Goal: Obtain resource: Download file/media

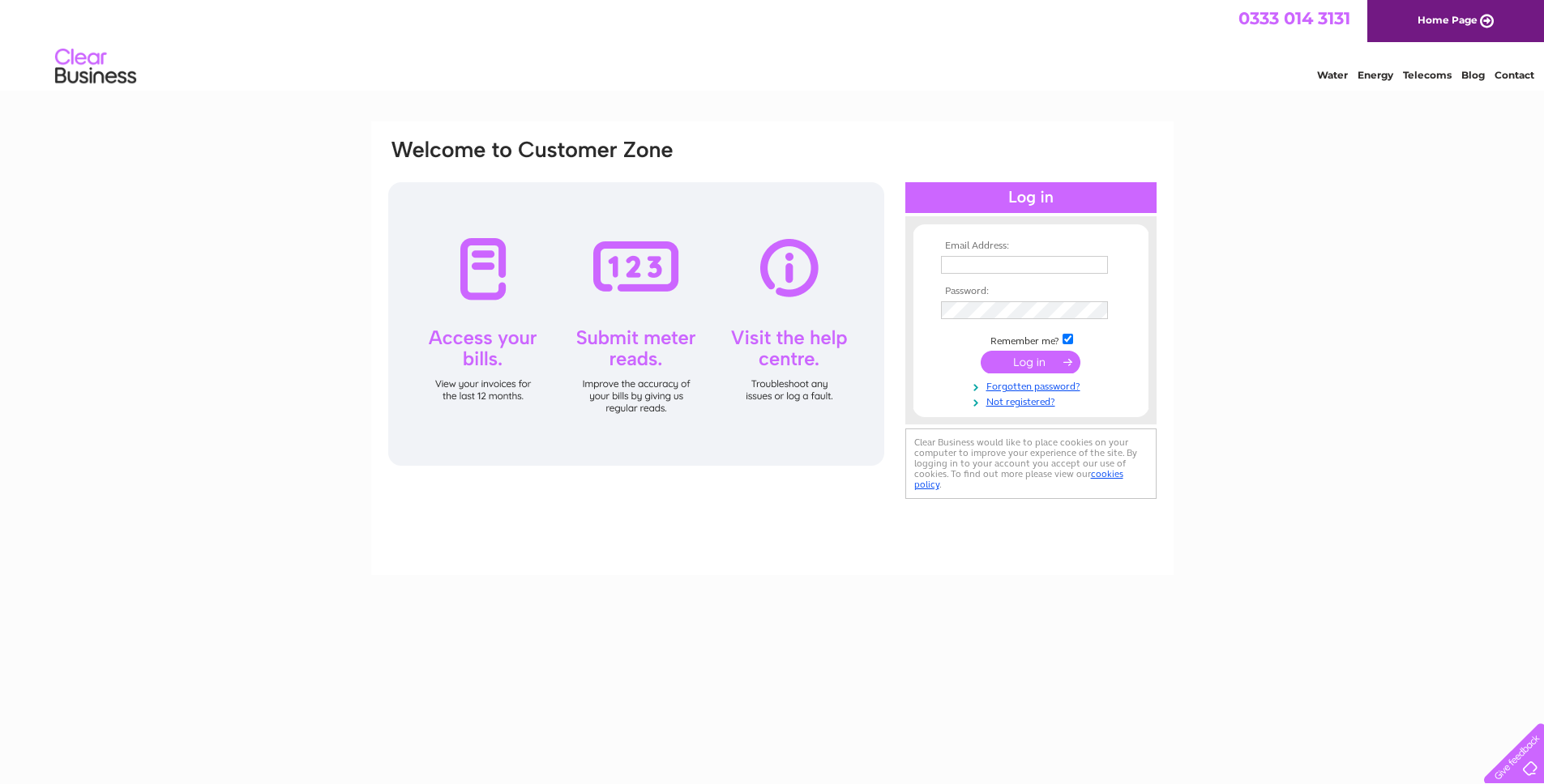
drag, startPoint x: 0, startPoint y: 0, endPoint x: 961, endPoint y: 268, distance: 997.7
click at [961, 268] on input "text" at bounding box center [1025, 264] width 167 height 18
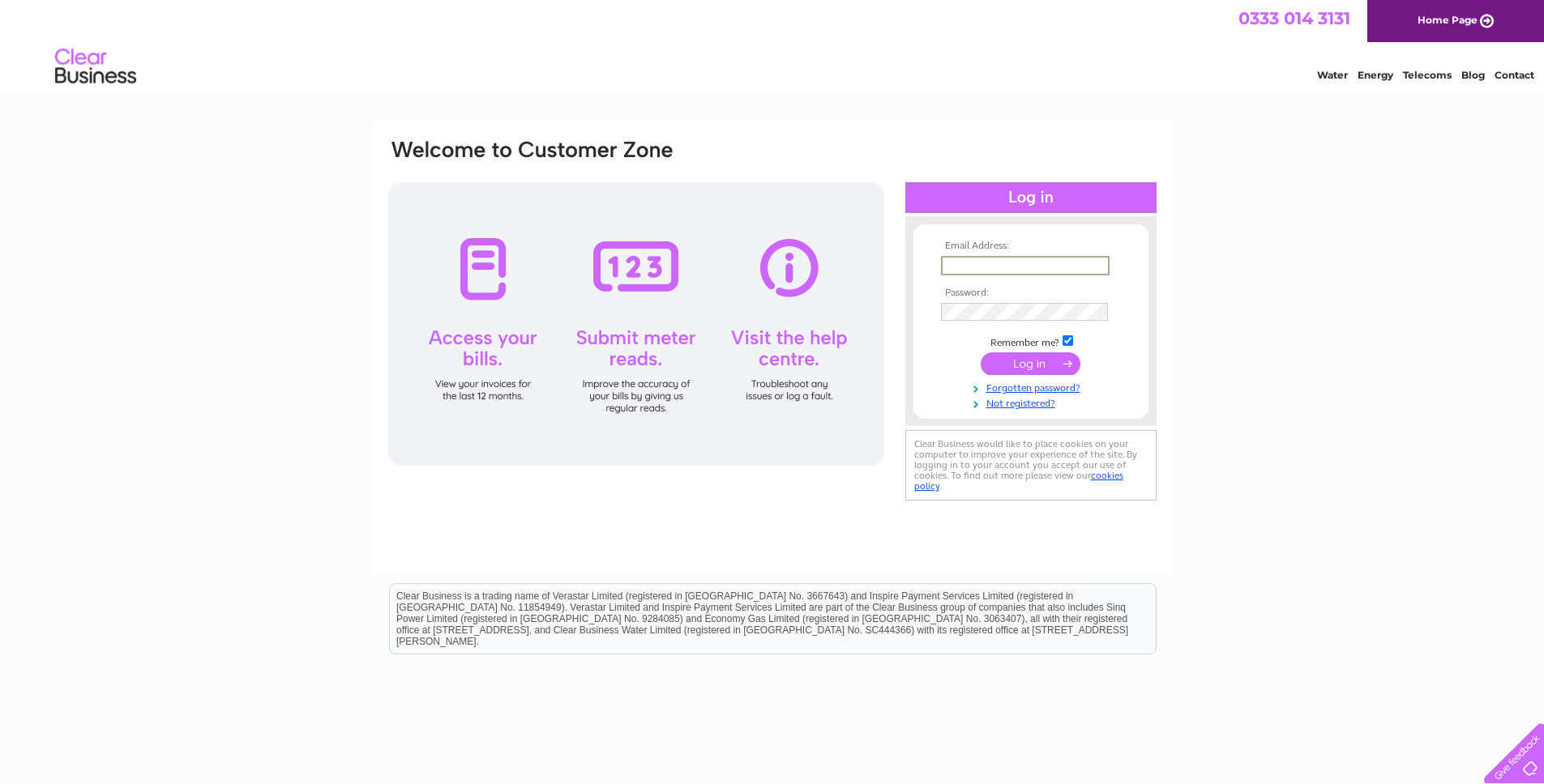
type input "luke@warrenvehiclesales.co.uk"
click at [981, 353] on input "submit" at bounding box center [1031, 364] width 100 height 23
click at [1016, 373] on td at bounding box center [1031, 364] width 188 height 31
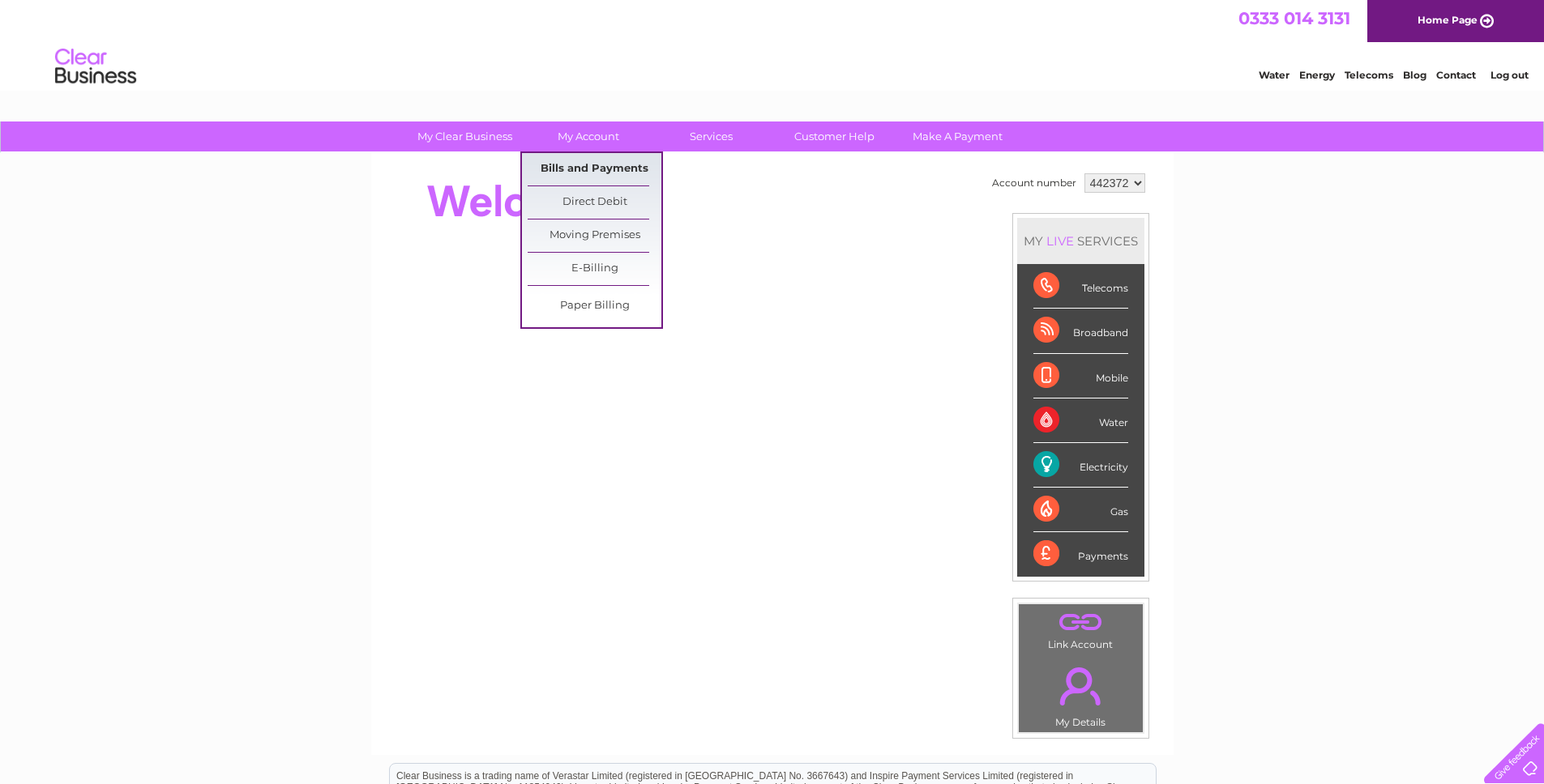
click at [568, 172] on link "Bills and Payments" at bounding box center [594, 170] width 134 height 32
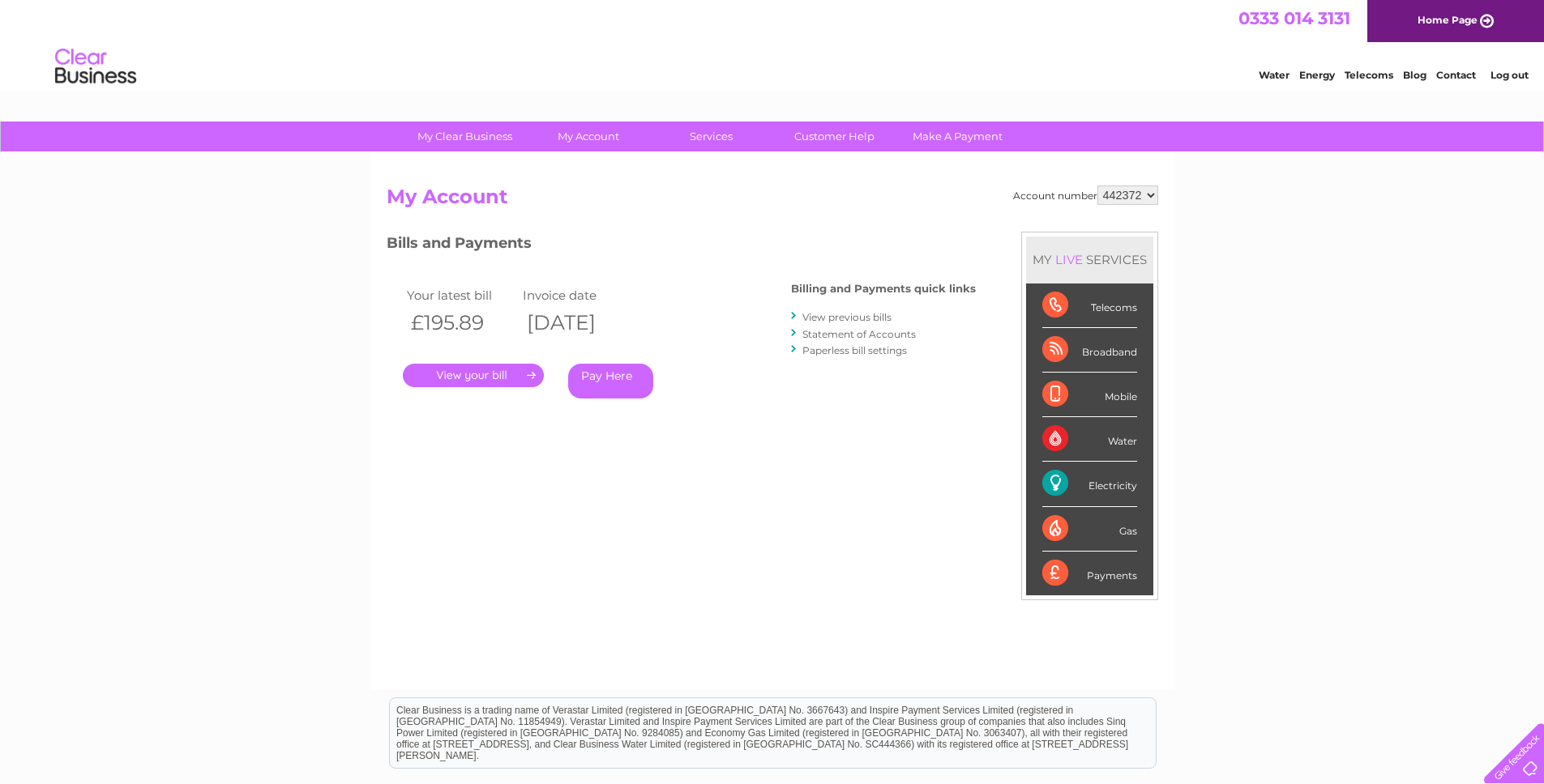
click at [825, 317] on link "View previous bills" at bounding box center [847, 317] width 90 height 12
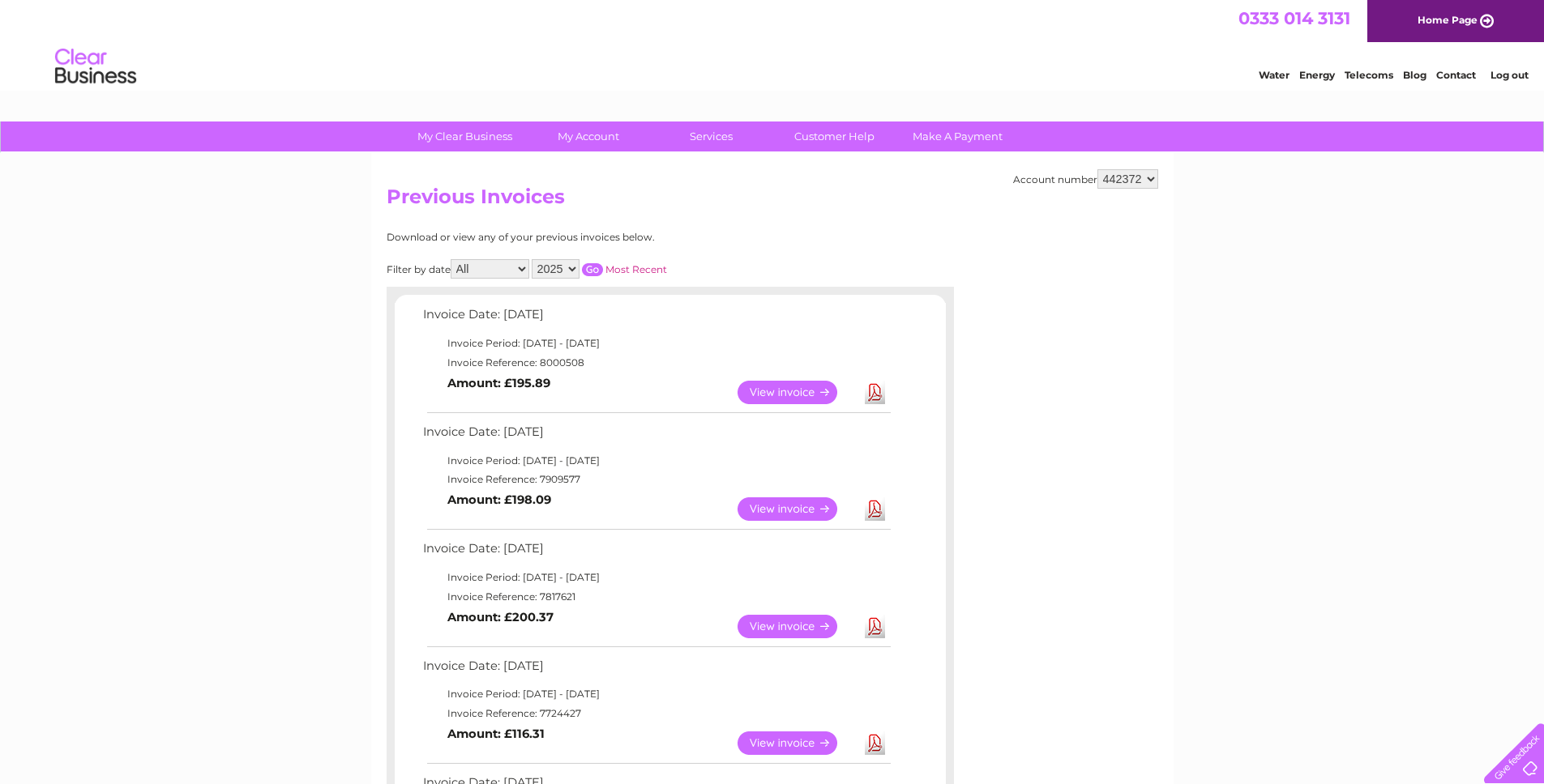
click at [797, 624] on link "View" at bounding box center [797, 627] width 119 height 24
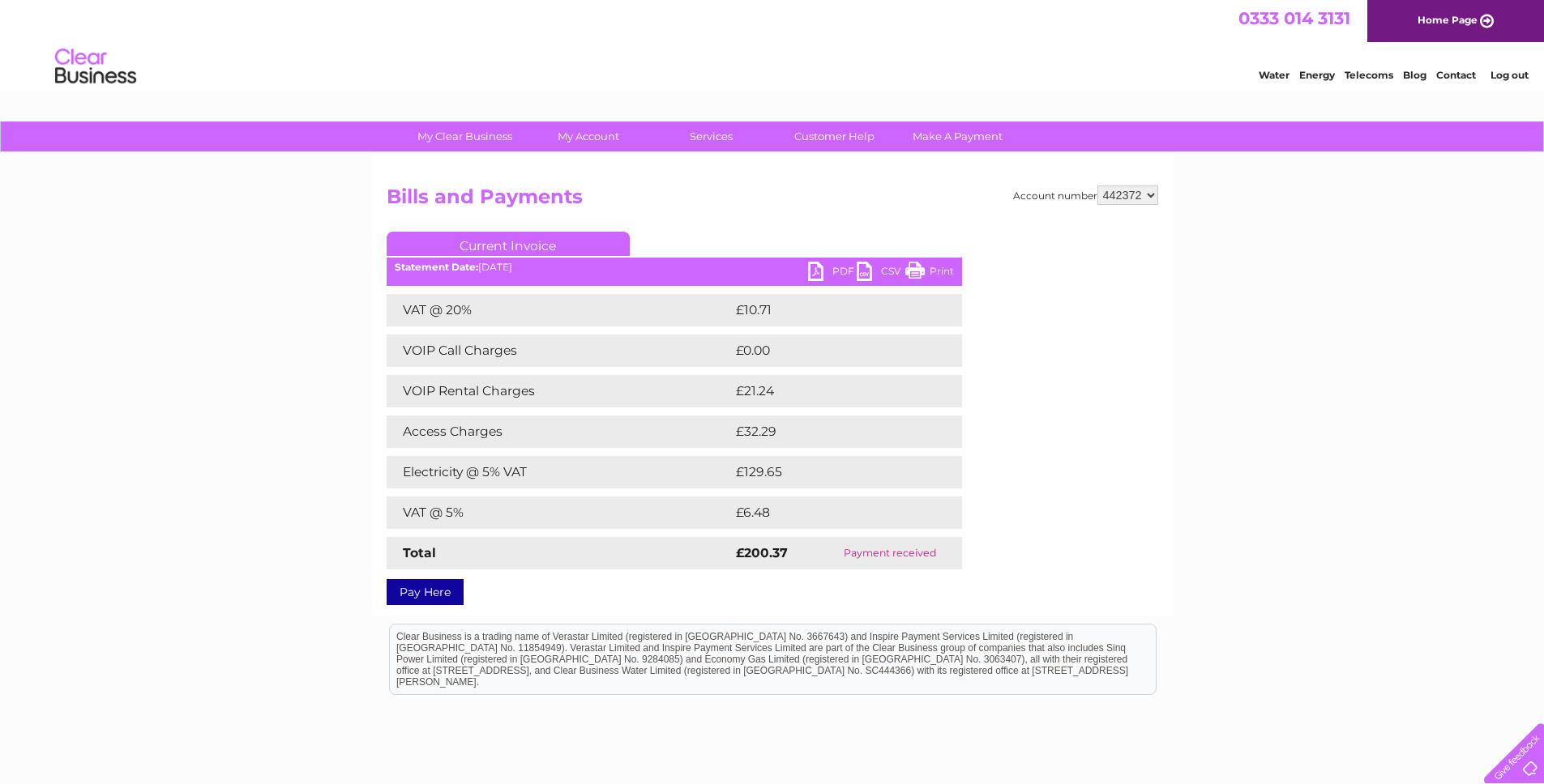
click at [812, 268] on link "PDF" at bounding box center [832, 274] width 49 height 24
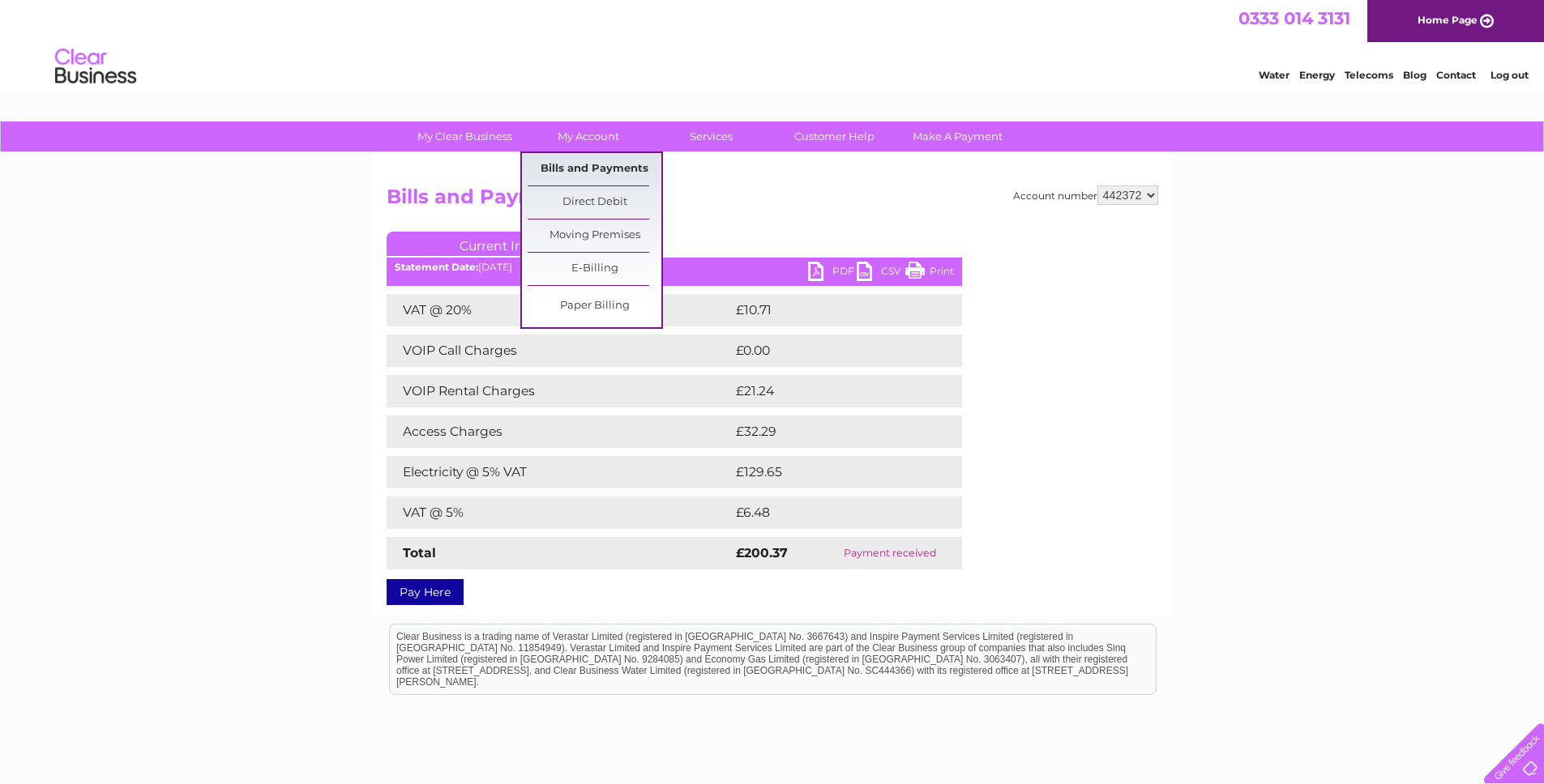
click at [581, 163] on link "Bills and Payments" at bounding box center [594, 170] width 134 height 32
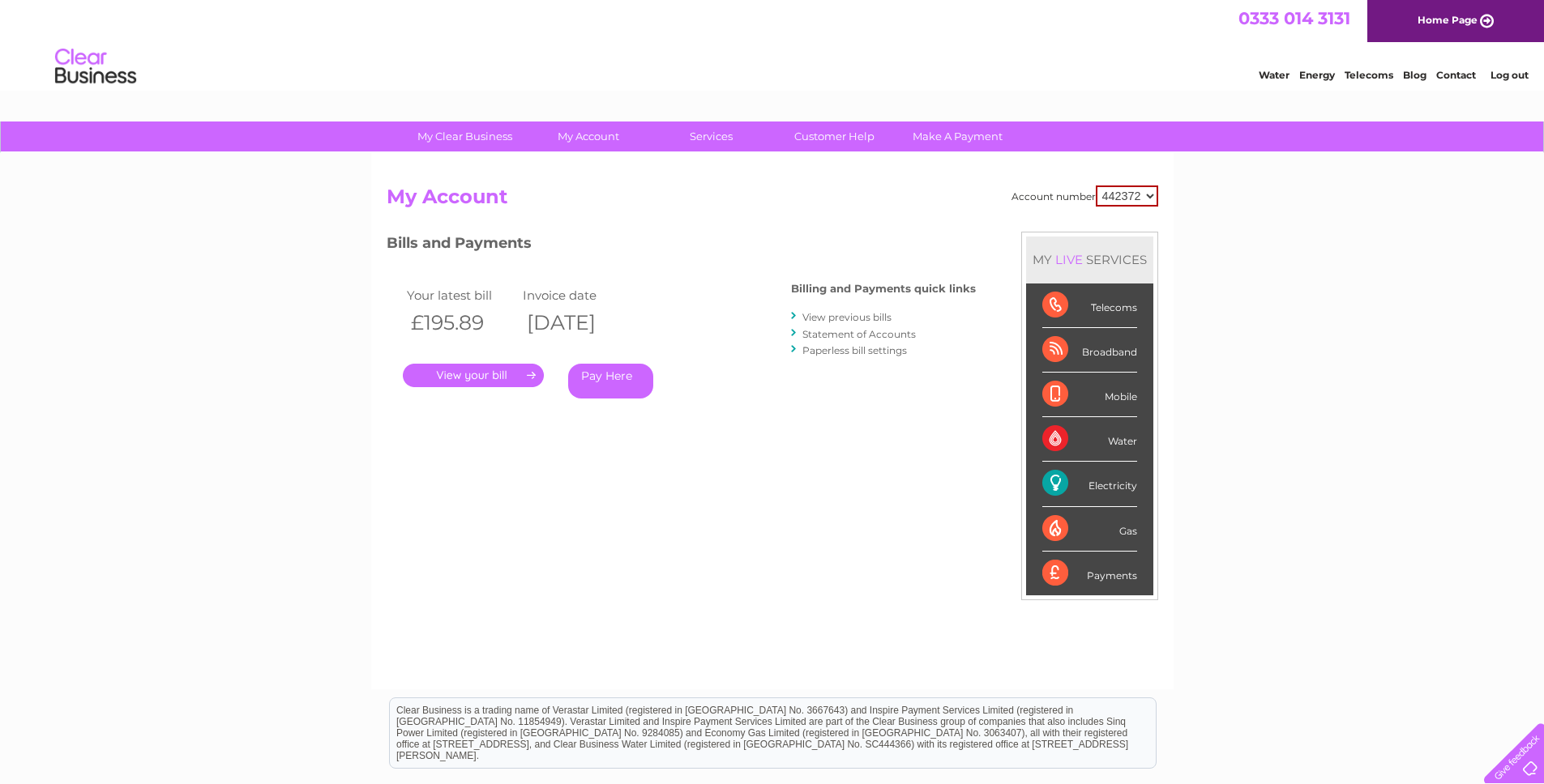
click at [858, 319] on link "View previous bills" at bounding box center [847, 317] width 90 height 12
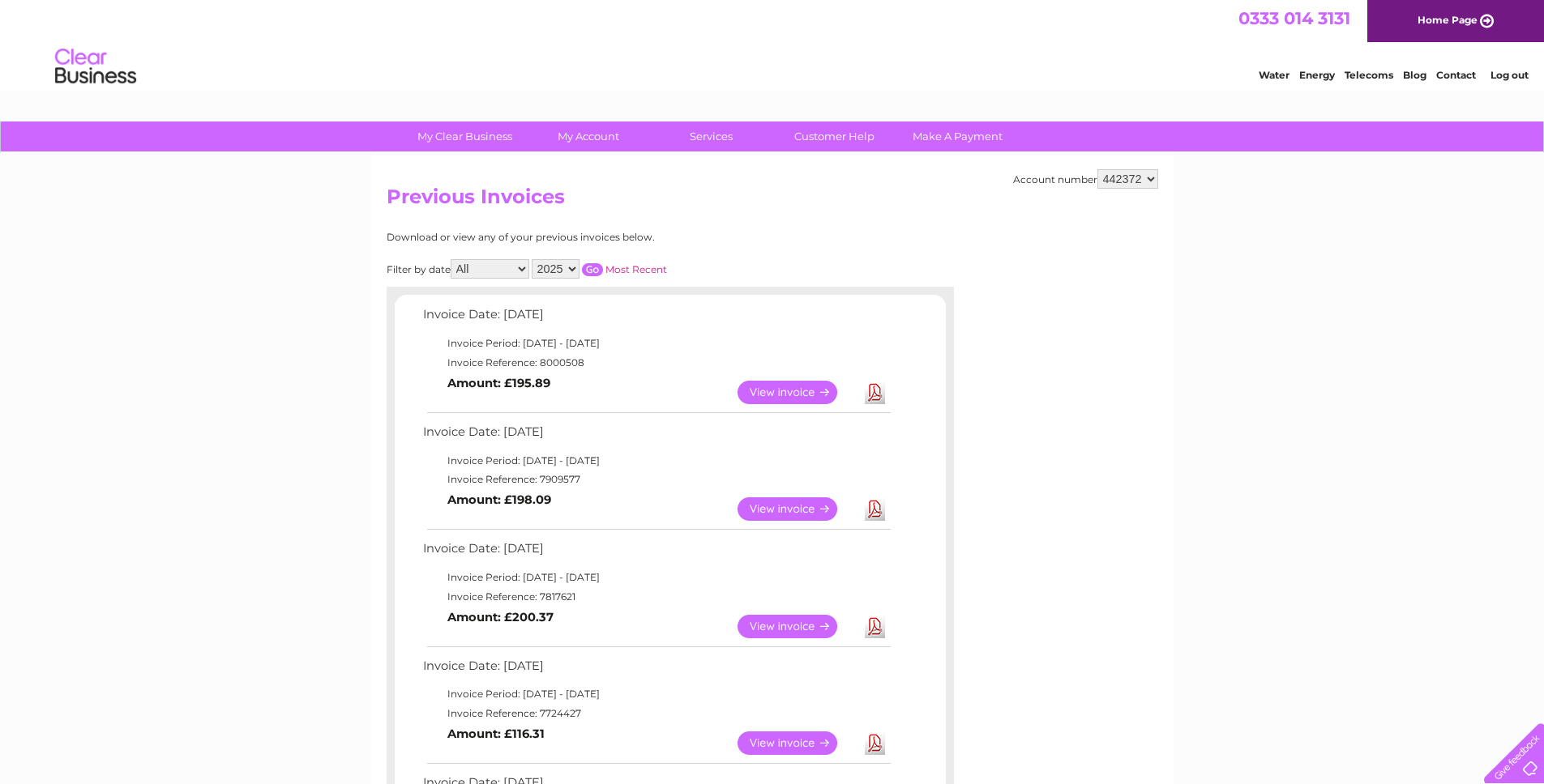
click at [802, 508] on link "View" at bounding box center [797, 510] width 119 height 24
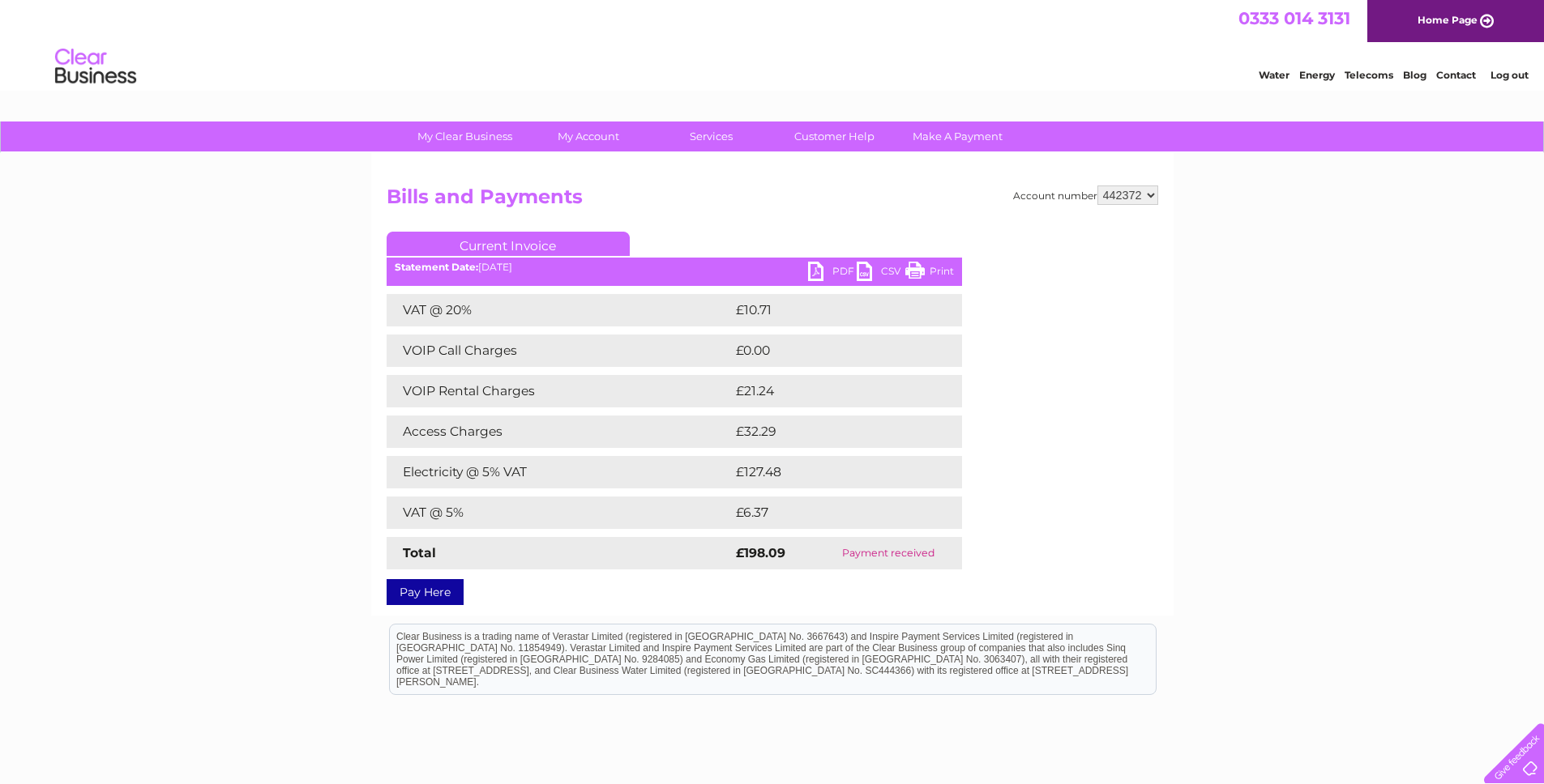
click at [818, 265] on link "PDF" at bounding box center [832, 274] width 49 height 24
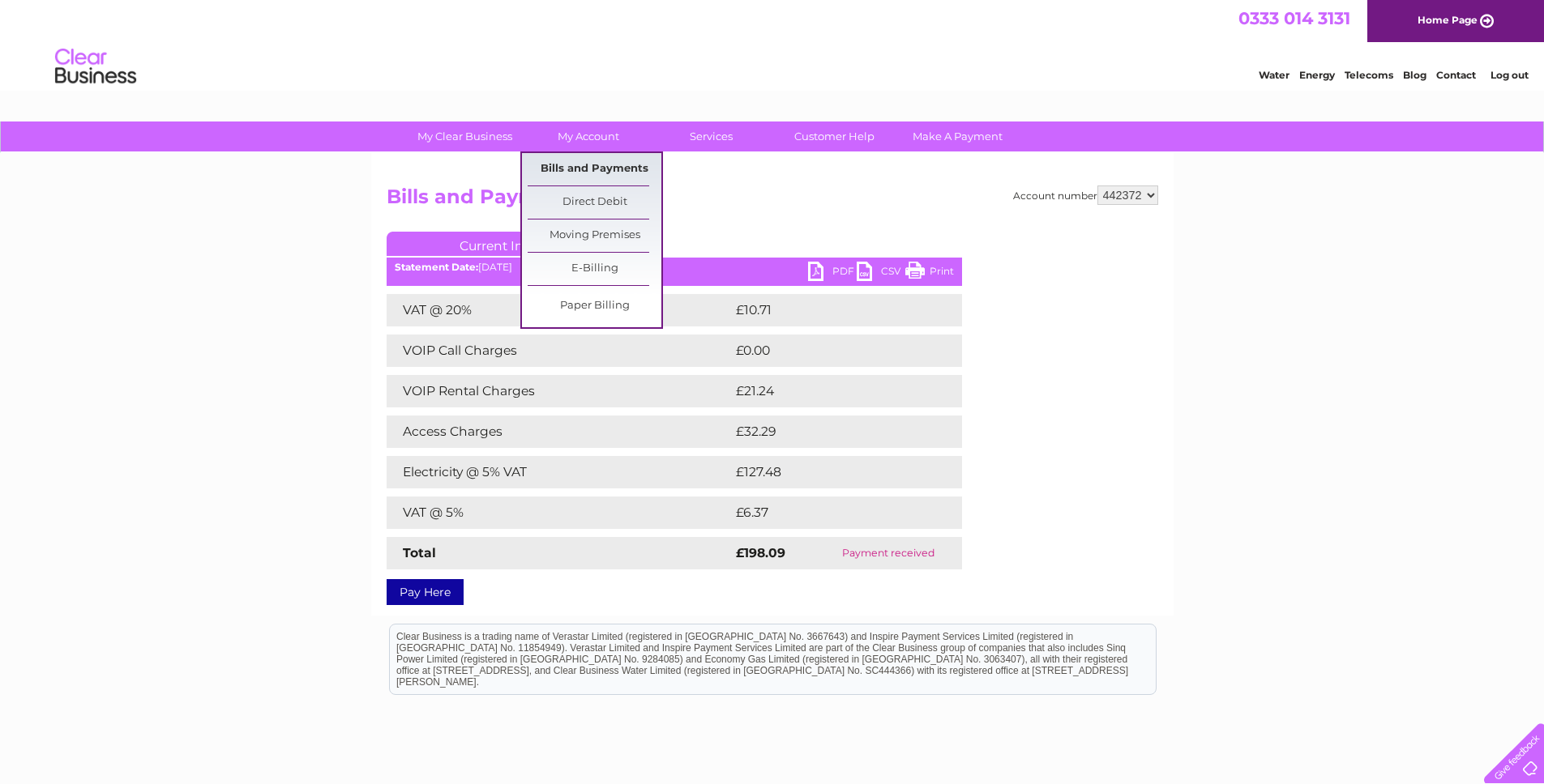
click at [608, 164] on link "Bills and Payments" at bounding box center [594, 170] width 134 height 32
click at [607, 165] on link "Bills and Payments" at bounding box center [594, 170] width 134 height 32
click at [579, 135] on link "My Account" at bounding box center [587, 136] width 134 height 30
click at [578, 163] on link "Bills and Payments" at bounding box center [594, 170] width 134 height 32
click at [575, 168] on link "Bills and Payments" at bounding box center [594, 170] width 134 height 32
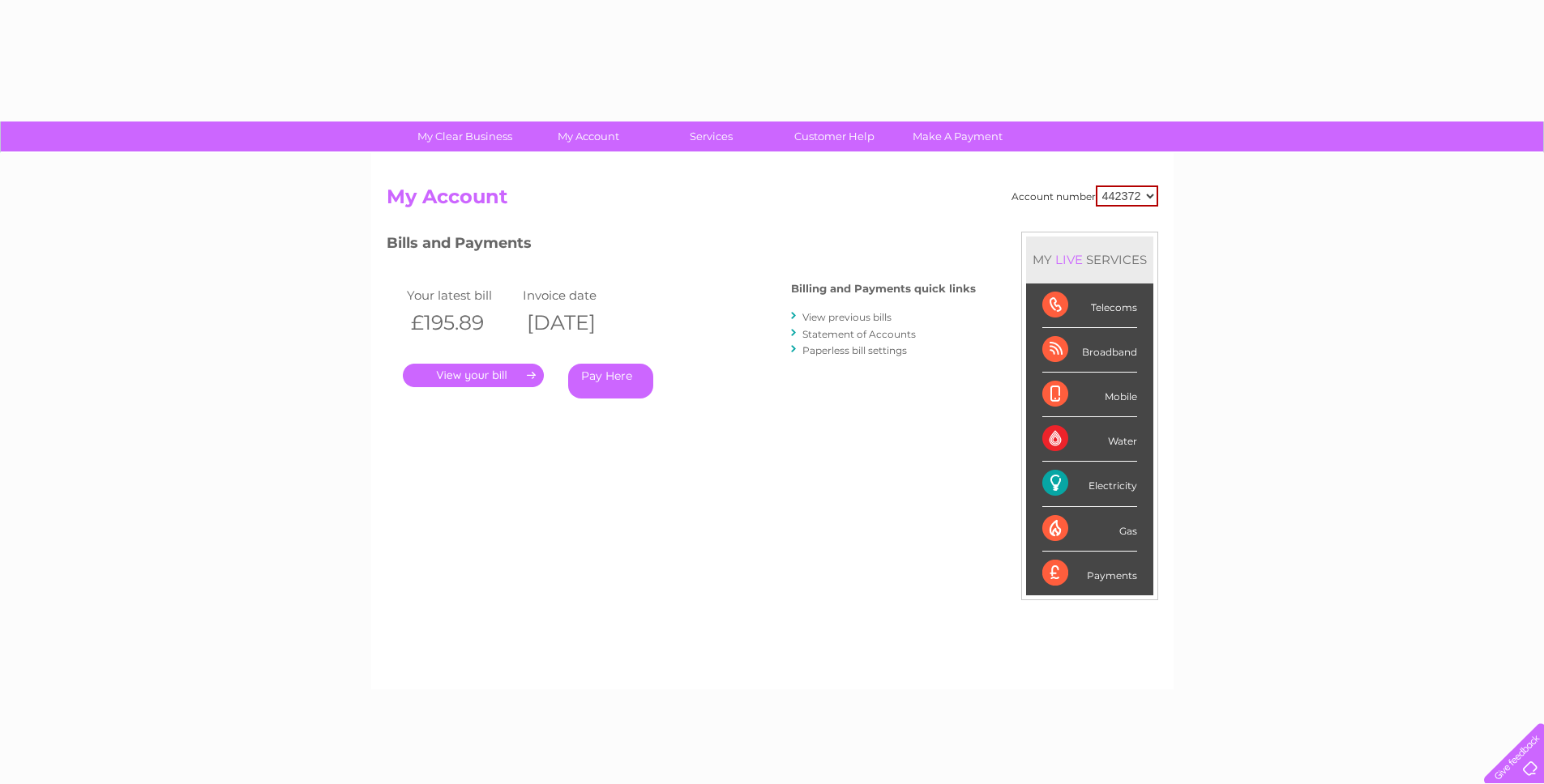
click at [821, 314] on link "View previous bills" at bounding box center [847, 317] width 90 height 12
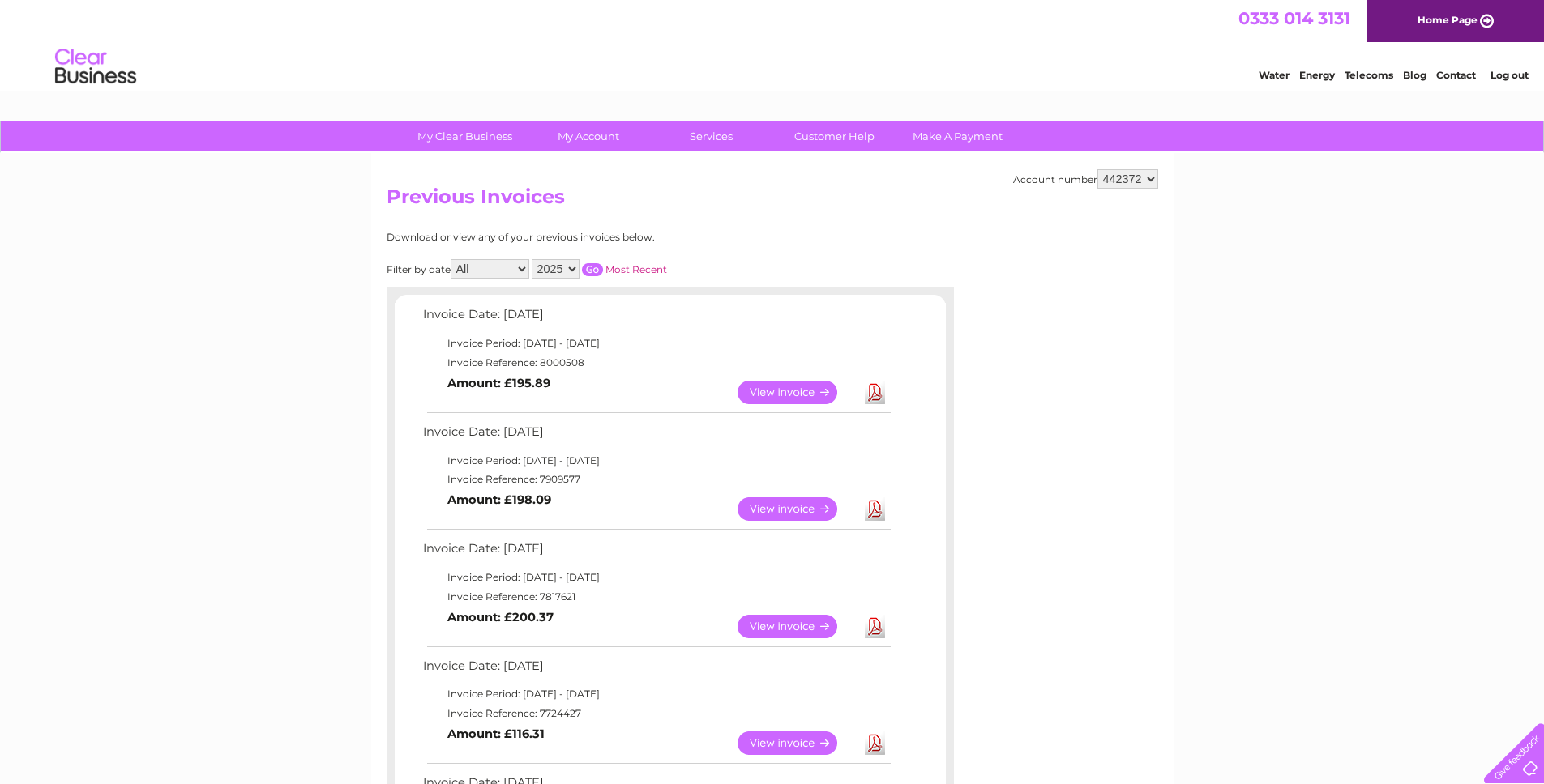
click at [761, 395] on link "View" at bounding box center [797, 393] width 119 height 24
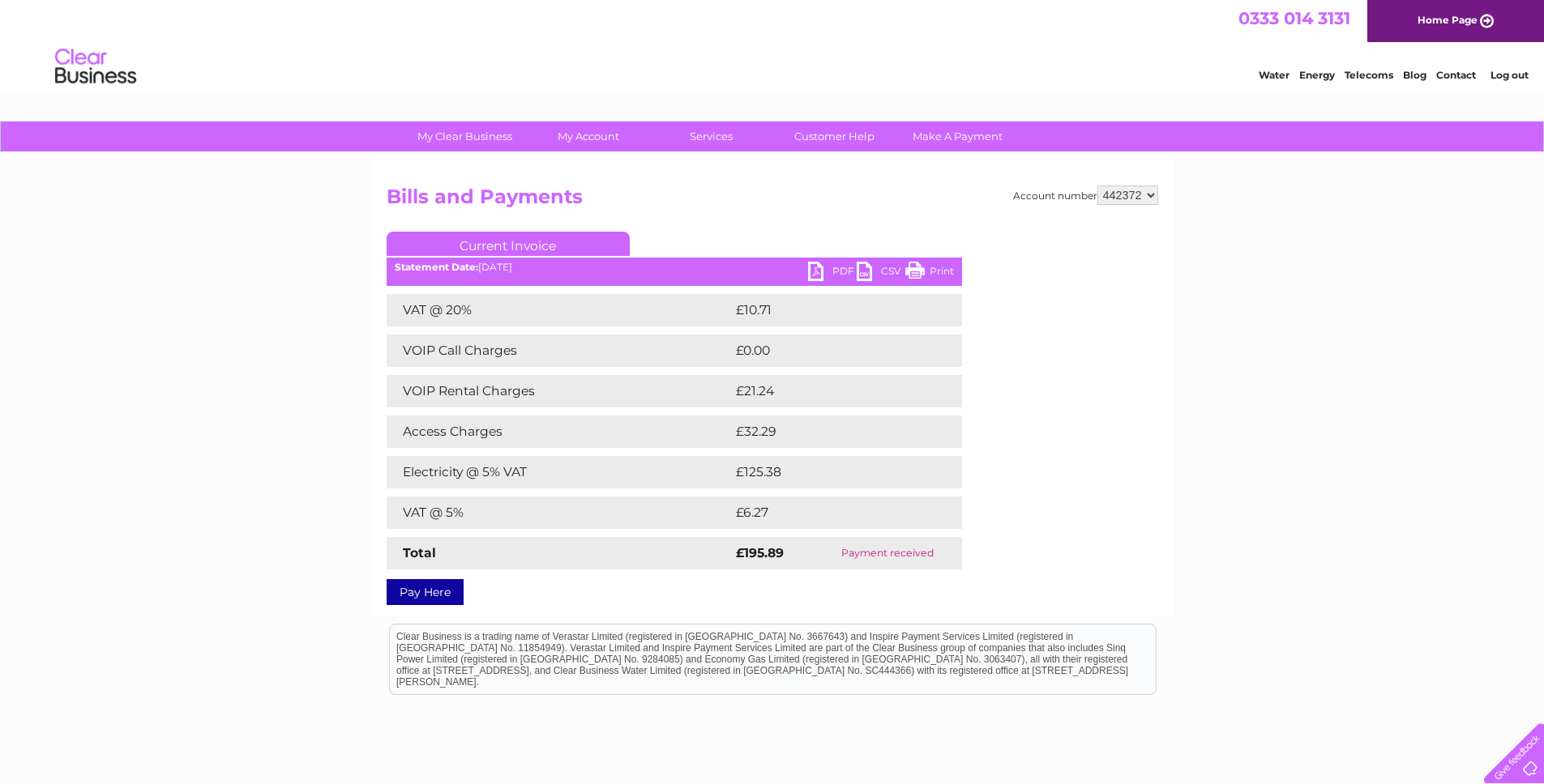
click at [811, 274] on link "PDF" at bounding box center [832, 274] width 49 height 24
